Goal: Information Seeking & Learning: Find specific page/section

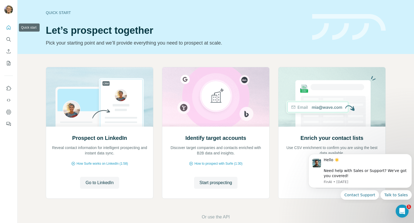
click at [11, 26] on icon "Quick start" at bounding box center [8, 27] width 5 height 5
click at [11, 37] on icon "Search" at bounding box center [8, 39] width 5 height 5
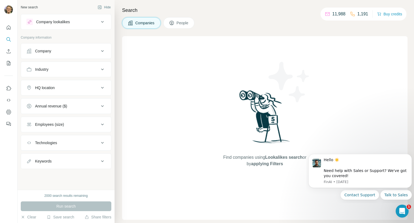
click at [101, 52] on icon at bounding box center [102, 51] width 6 height 6
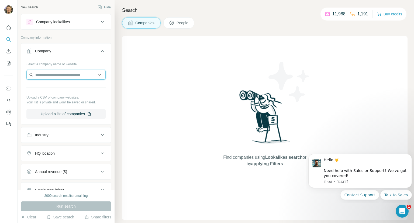
click at [94, 75] on input "text" at bounding box center [65, 75] width 79 height 10
click at [96, 76] on input "text" at bounding box center [65, 75] width 79 height 10
click at [97, 75] on input "text" at bounding box center [65, 75] width 79 height 10
click at [94, 74] on input "text" at bounding box center [65, 75] width 79 height 10
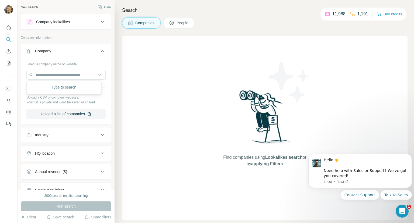
click at [154, 68] on div "Find companies using Lookalikes search or by applying Filters" at bounding box center [264, 127] width 285 height 183
click at [99, 133] on icon at bounding box center [102, 135] width 6 height 6
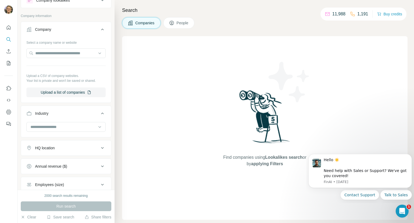
scroll to position [75, 0]
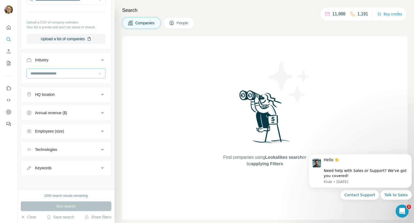
click at [98, 73] on icon at bounding box center [99, 74] width 3 height 2
click at [61, 73] on div "Marketing" at bounding box center [64, 69] width 66 height 5
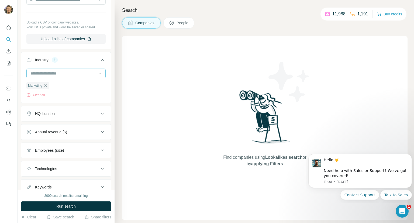
click at [99, 114] on icon at bounding box center [102, 113] width 6 height 6
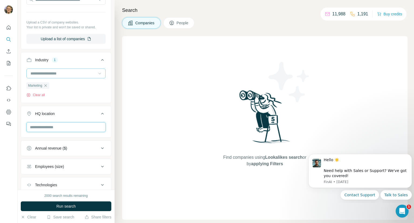
click at [75, 126] on input "text" at bounding box center [65, 127] width 79 height 10
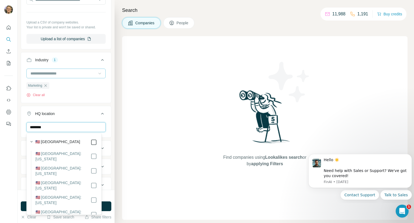
type input "********"
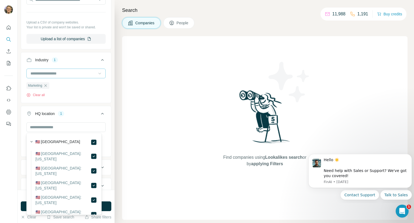
click at [147, 137] on div "Find companies using Lookalikes search or by applying Filters" at bounding box center [264, 127] width 285 height 183
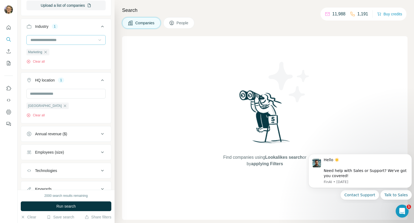
scroll to position [130, 0]
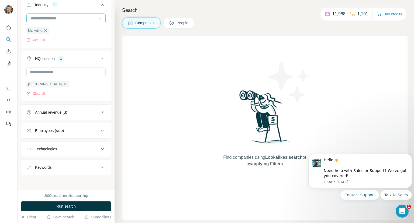
click at [99, 114] on icon at bounding box center [102, 112] width 6 height 6
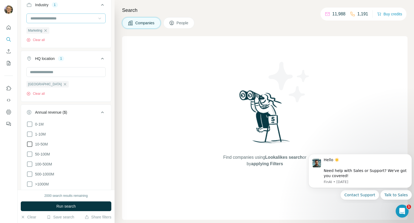
click at [30, 144] on icon at bounding box center [29, 144] width 6 height 6
click at [100, 115] on button "Annual revenue ($) 1" at bounding box center [66, 113] width 90 height 15
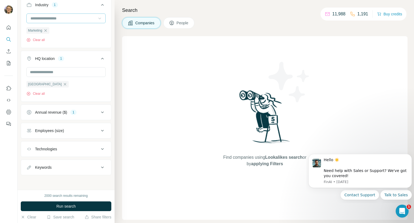
click at [99, 130] on icon at bounding box center [102, 130] width 6 height 6
click at [31, 152] on icon at bounding box center [29, 152] width 6 height 6
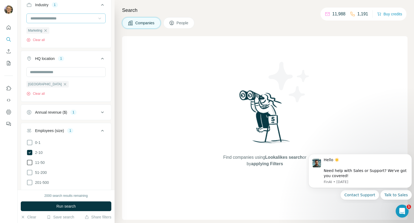
click at [31, 163] on icon at bounding box center [29, 162] width 6 height 6
click at [28, 173] on icon at bounding box center [29, 172] width 6 height 6
click at [77, 205] on button "Run search" at bounding box center [66, 206] width 91 height 10
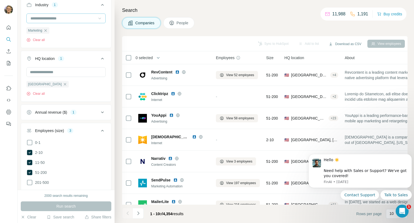
scroll to position [238, 0]
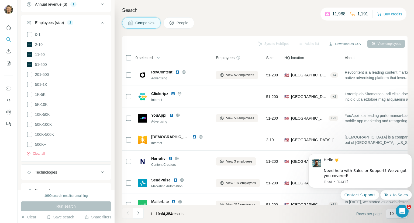
click at [230, 16] on div "Search Companies People Sync to HubSpot Add to list Download as CSV View employ…" at bounding box center [264, 111] width 299 height 223
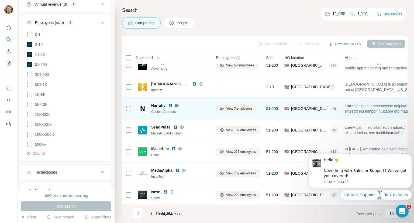
scroll to position [78, 0]
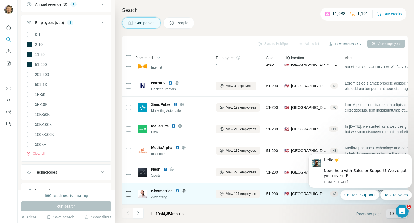
click at [184, 190] on icon at bounding box center [184, 190] width 4 height 0
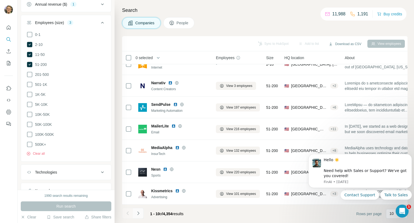
click at [140, 214] on icon "Navigate to next page" at bounding box center [138, 212] width 5 height 5
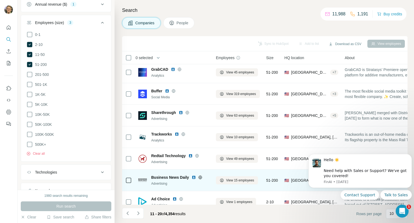
scroll to position [0, 0]
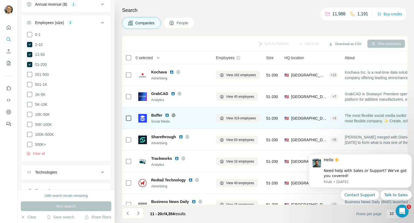
click at [174, 115] on icon at bounding box center [174, 115] width 4 height 0
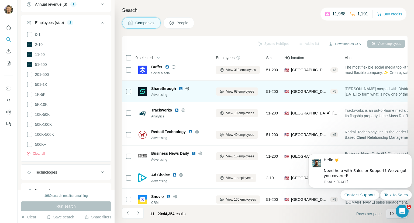
scroll to position [78, 0]
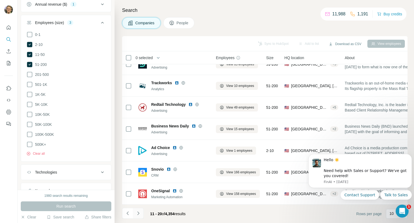
click at [140, 213] on button "Navigate to next page" at bounding box center [138, 213] width 11 height 11
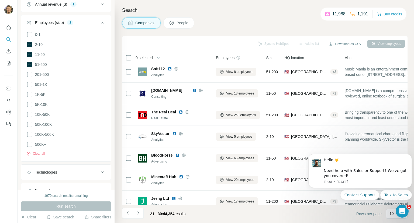
scroll to position [0, 0]
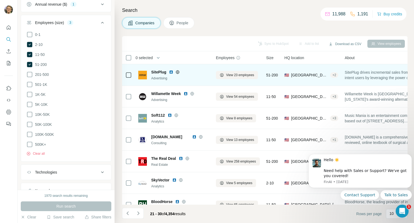
click at [179, 71] on icon at bounding box center [178, 72] width 4 height 4
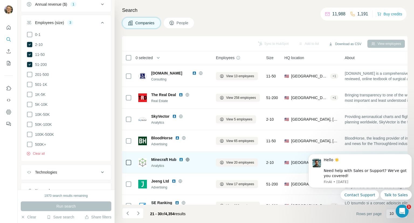
scroll to position [78, 0]
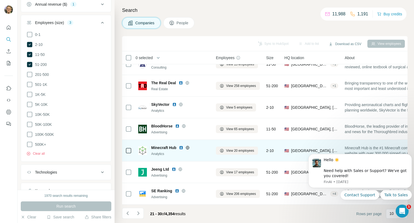
click at [189, 146] on icon at bounding box center [188, 148] width 4 height 4
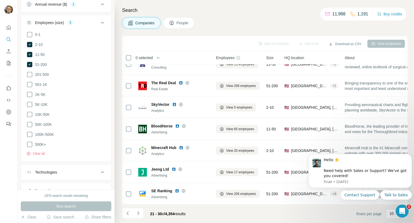
click at [217, 28] on div "Companies People" at bounding box center [264, 22] width 285 height 11
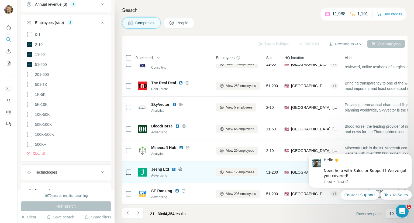
click at [178, 167] on icon at bounding box center [180, 169] width 4 height 4
